Goal: Transaction & Acquisition: Book appointment/travel/reservation

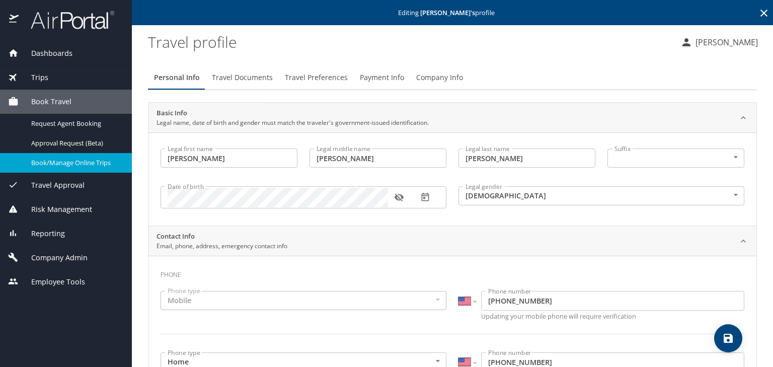
select select "US"
select select "ST"
click at [72, 259] on span "Company Admin" at bounding box center [53, 257] width 69 height 11
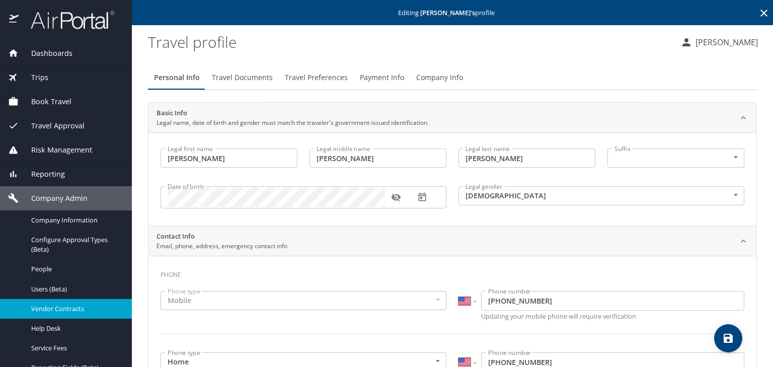
scroll to position [40, 0]
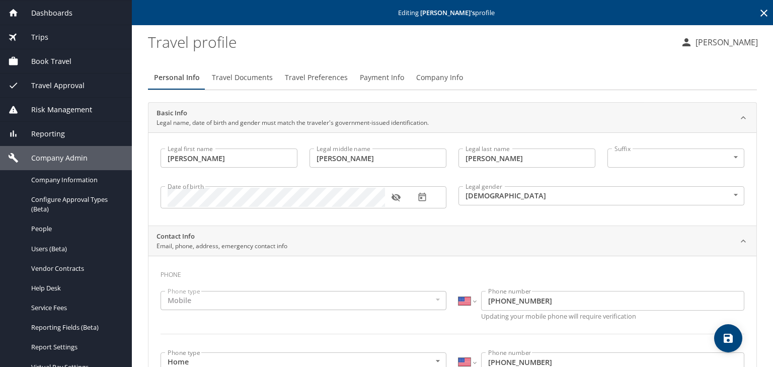
click at [83, 58] on div "Book Travel" at bounding box center [66, 61] width 116 height 11
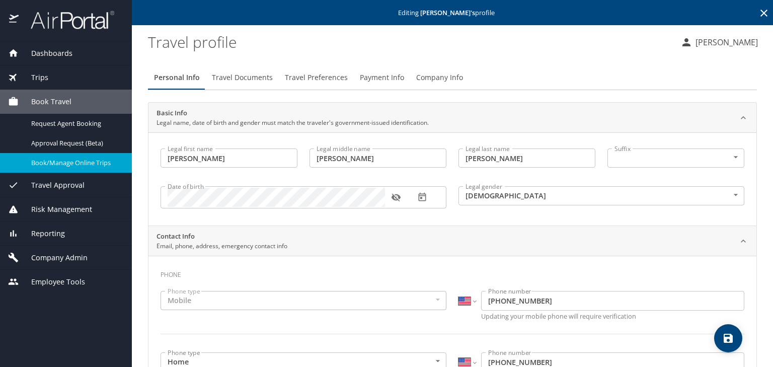
scroll to position [0, 0]
click at [93, 164] on span "Book/Manage Online Trips" at bounding box center [75, 163] width 89 height 10
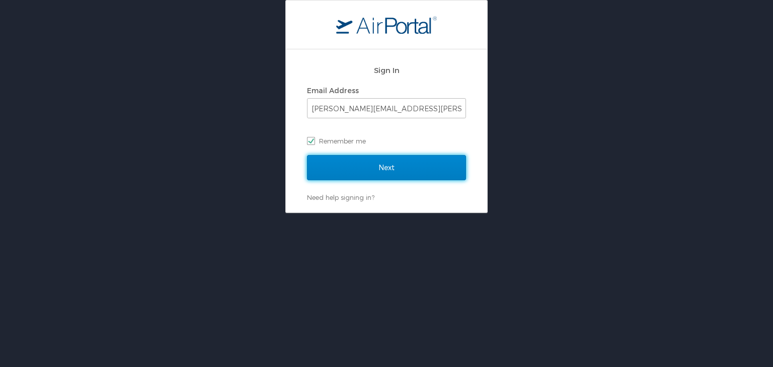
click at [395, 162] on input "Next" at bounding box center [386, 167] width 159 height 25
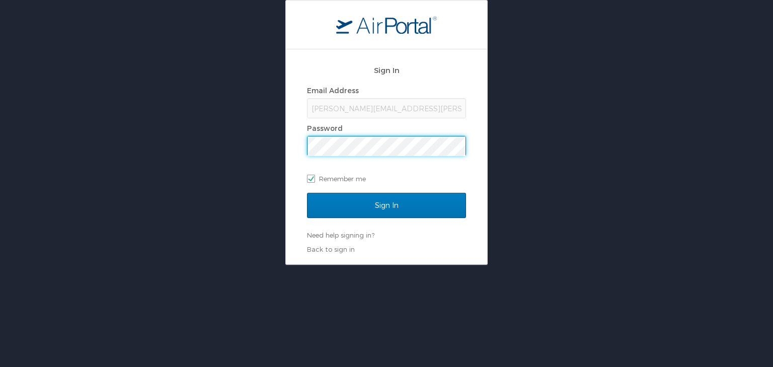
click at [307, 193] on input "Sign In" at bounding box center [386, 205] width 159 height 25
